Goal: Check status: Check status

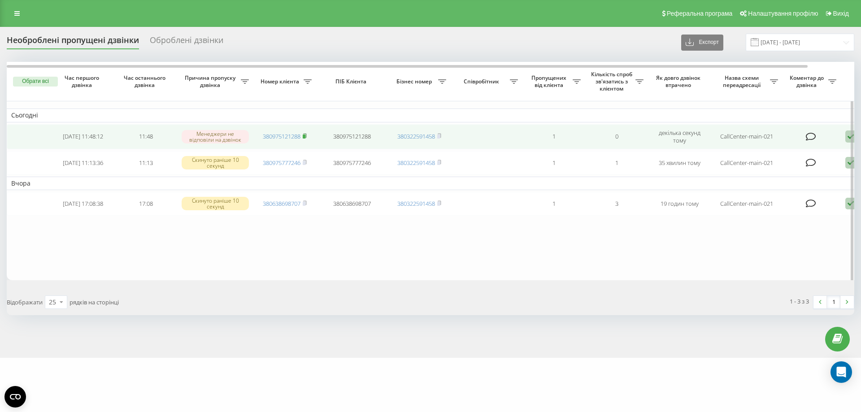
click at [304, 138] on rect at bounding box center [304, 136] width 3 height 4
